Goal: Find specific page/section: Find specific page/section

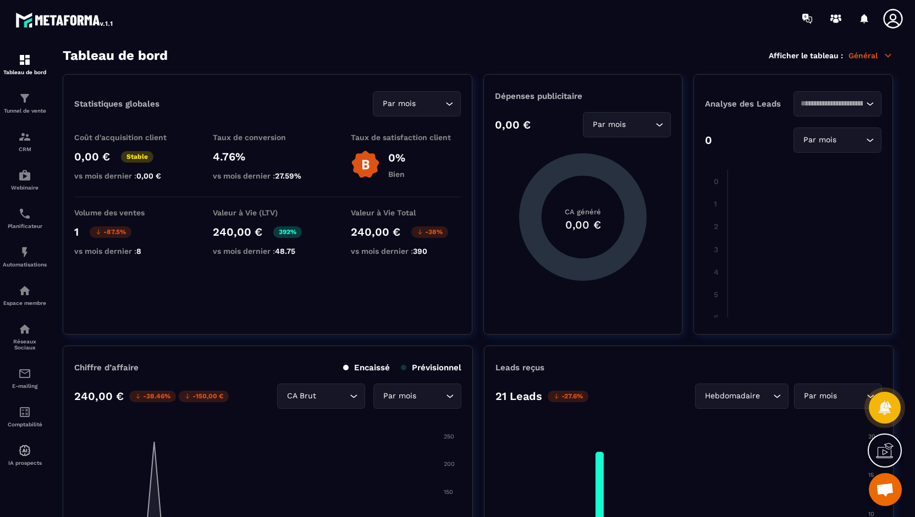
scroll to position [220, 0]
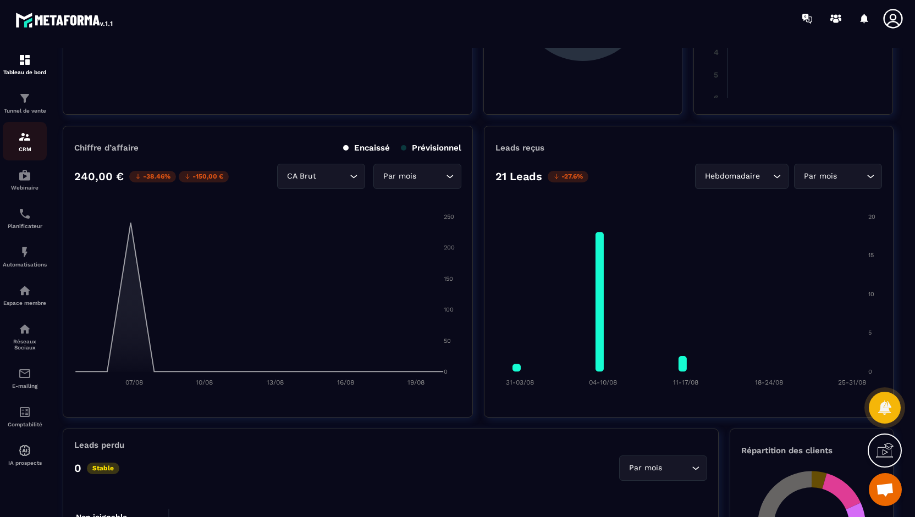
click at [21, 141] on img at bounding box center [24, 136] width 13 height 13
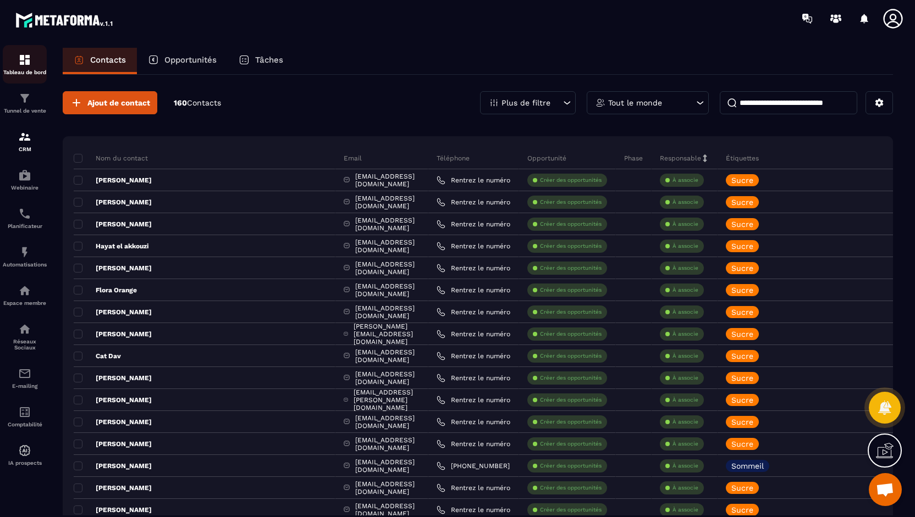
click at [25, 59] on img at bounding box center [24, 59] width 13 height 13
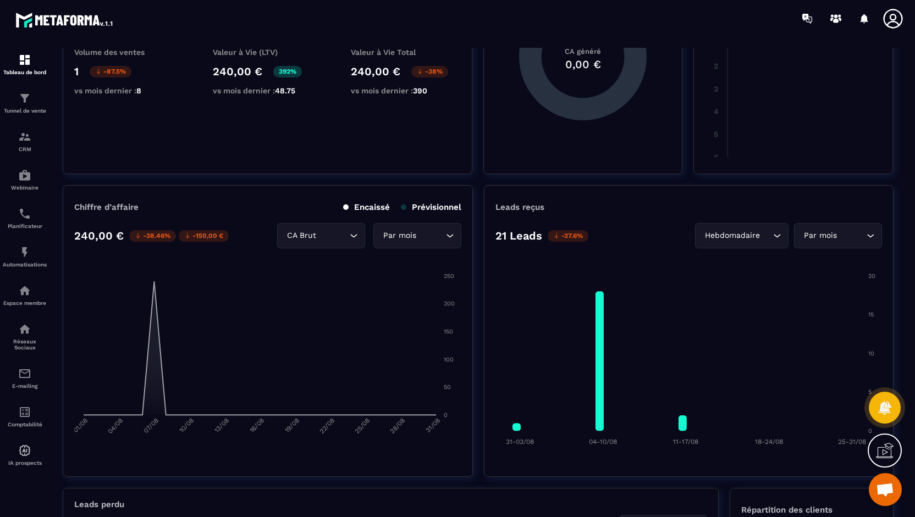
scroll to position [165, 0]
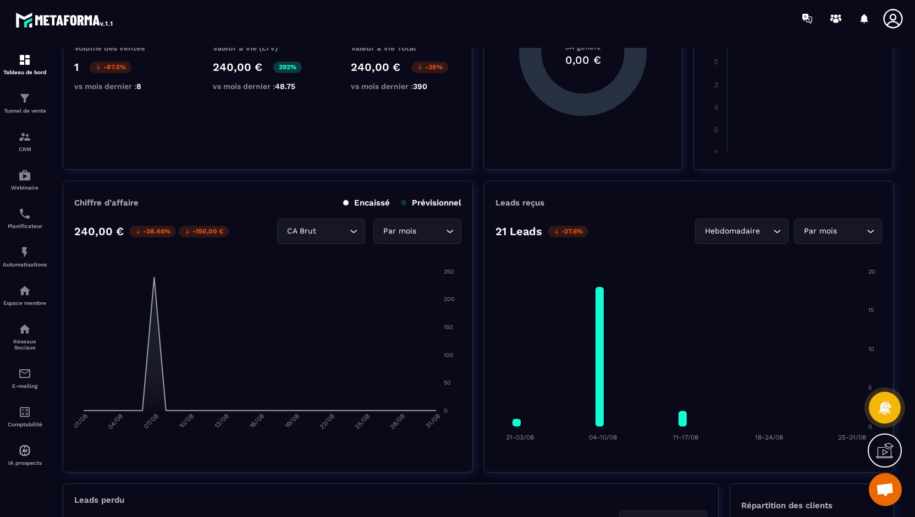
click at [773, 232] on icon "Search for option" at bounding box center [777, 231] width 11 height 11
click at [739, 251] on p "Jours" at bounding box center [744, 254] width 65 height 11
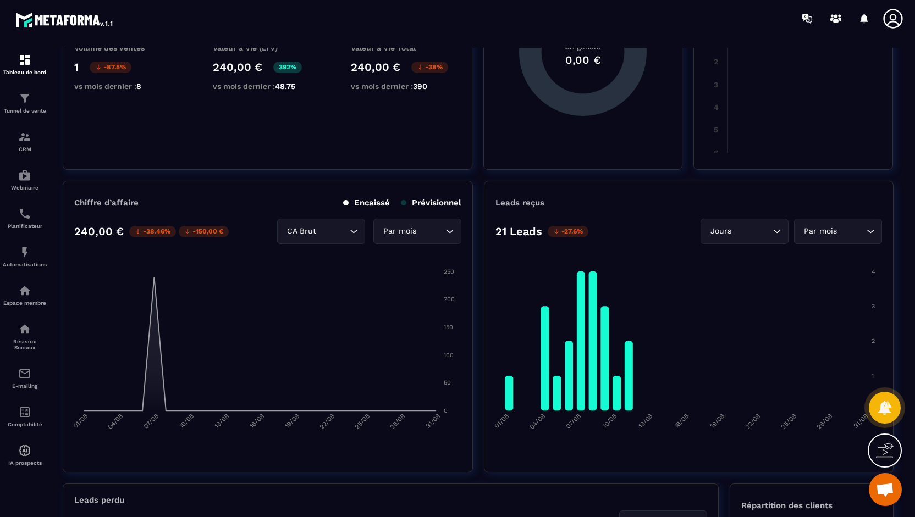
click at [869, 230] on icon "Search for option" at bounding box center [870, 231] width 11 height 11
click at [826, 274] on p "Année" at bounding box center [838, 276] width 65 height 11
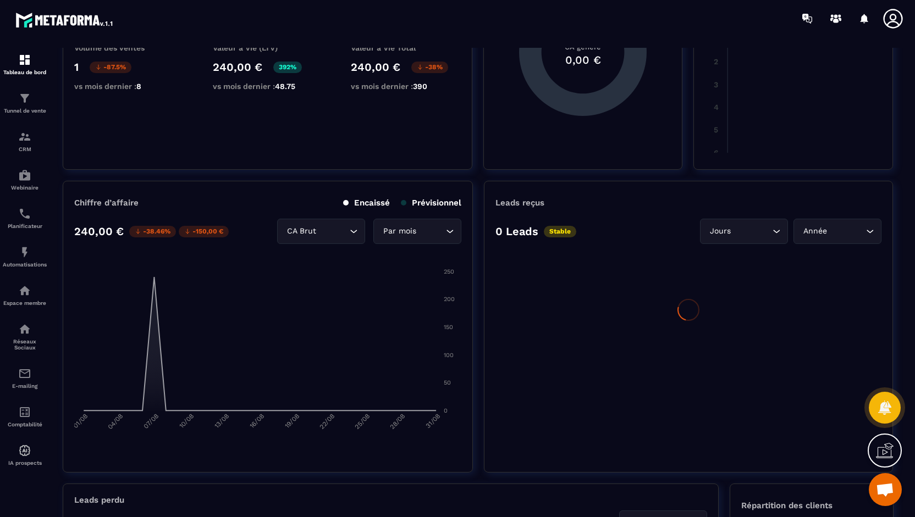
scroll to position [0, 0]
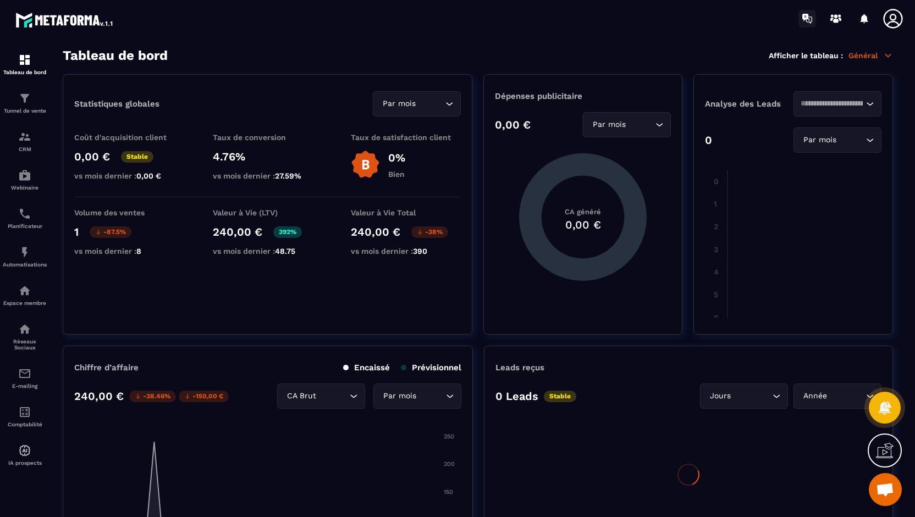
click at [807, 17] on icon at bounding box center [805, 17] width 6 height 7
